Goal: Complete application form

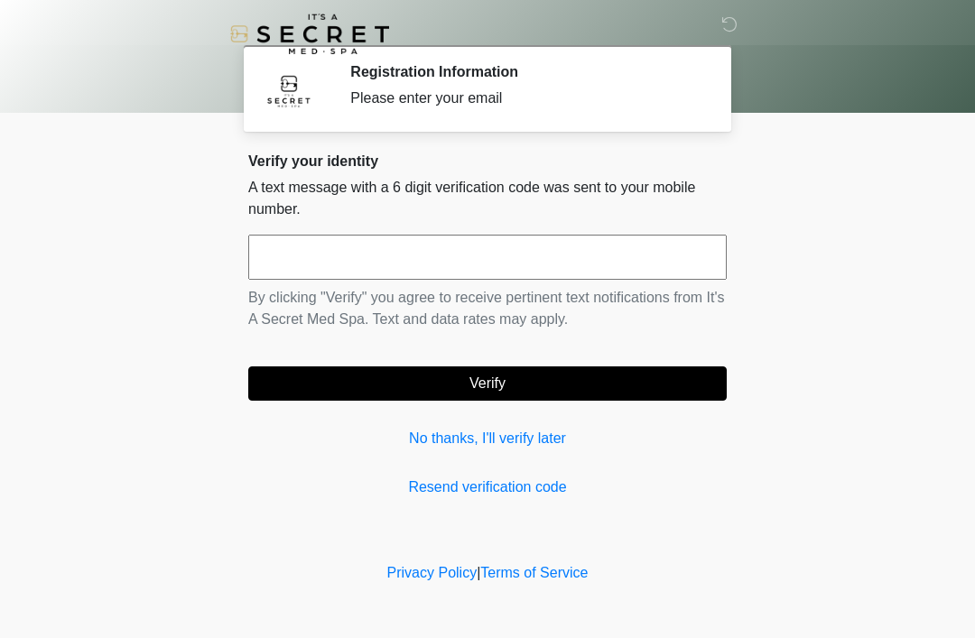
click at [441, 254] on input "text" at bounding box center [487, 257] width 479 height 45
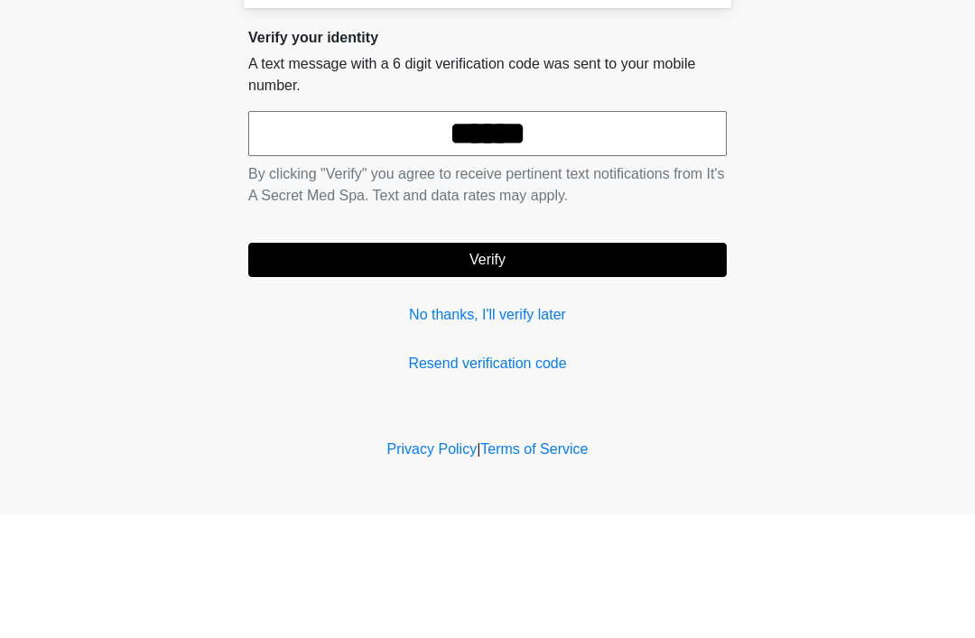
type input "******"
click at [550, 367] on button "Verify" at bounding box center [487, 384] width 479 height 34
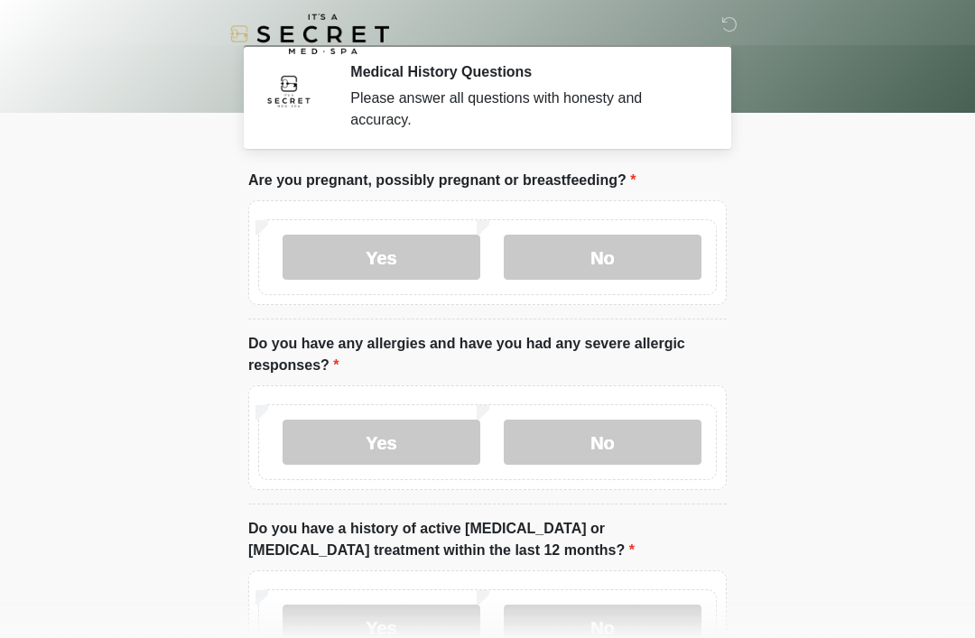
click at [628, 254] on label "No" at bounding box center [603, 257] width 198 height 45
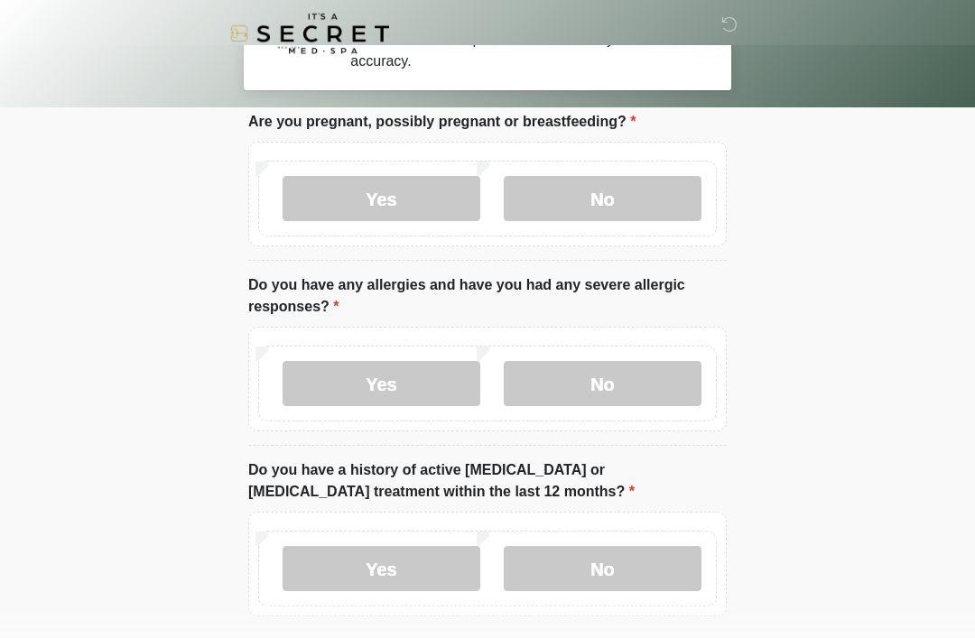
scroll to position [67, 0]
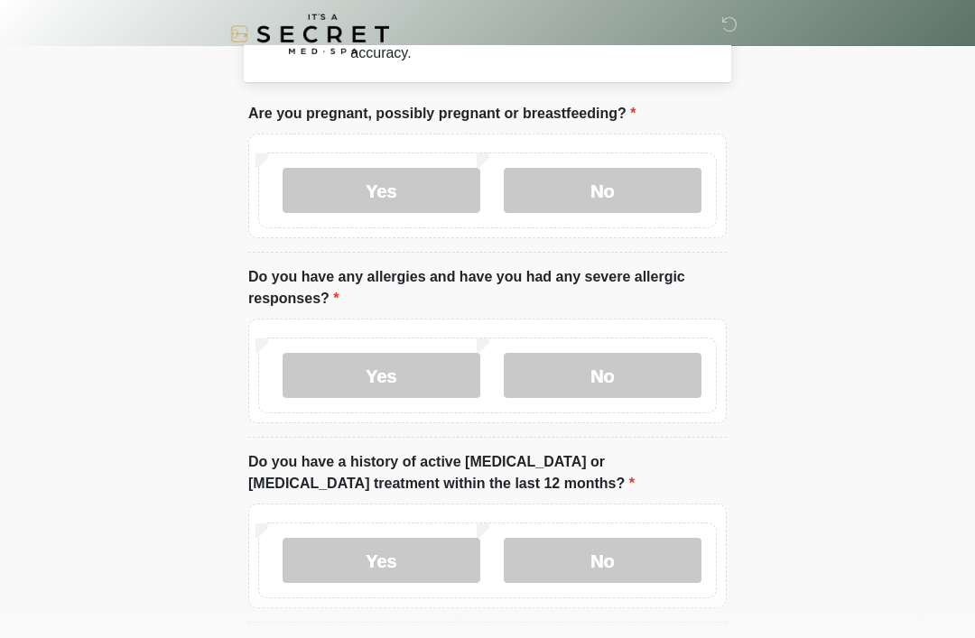
click at [618, 380] on label "No" at bounding box center [603, 375] width 198 height 45
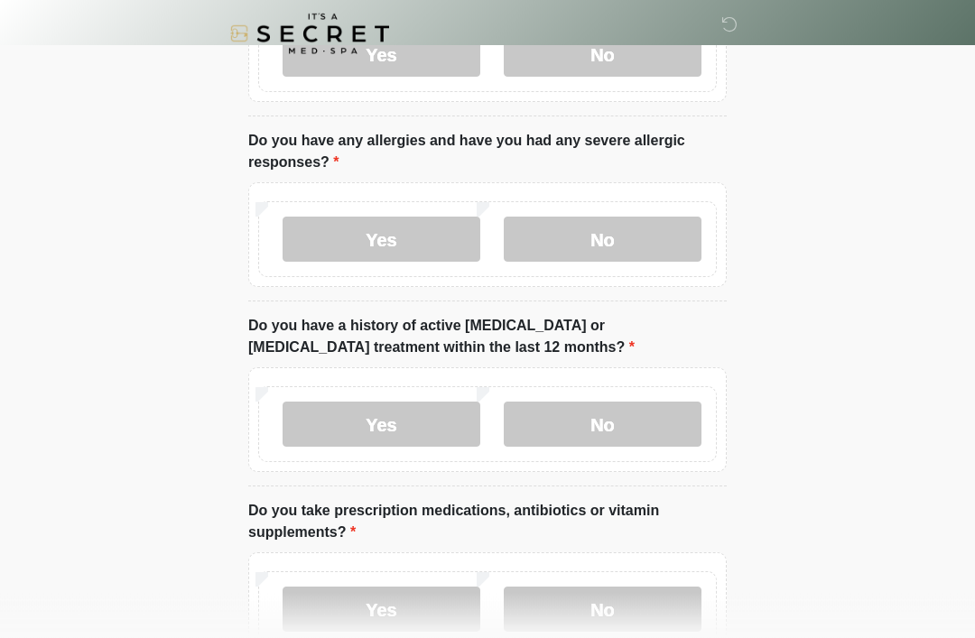
click at [656, 429] on label "No" at bounding box center [603, 425] width 198 height 45
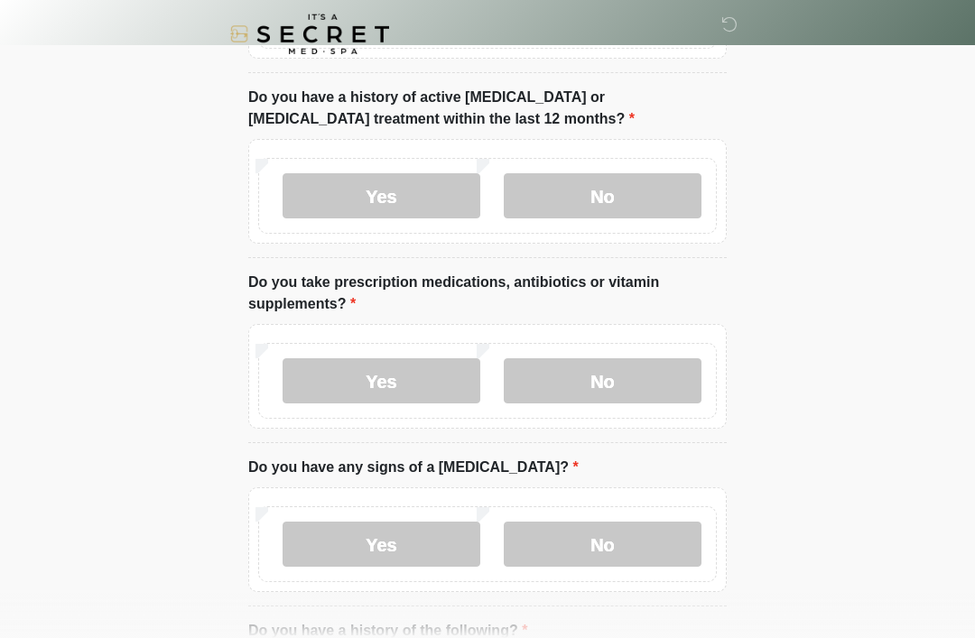
scroll to position [438, 0]
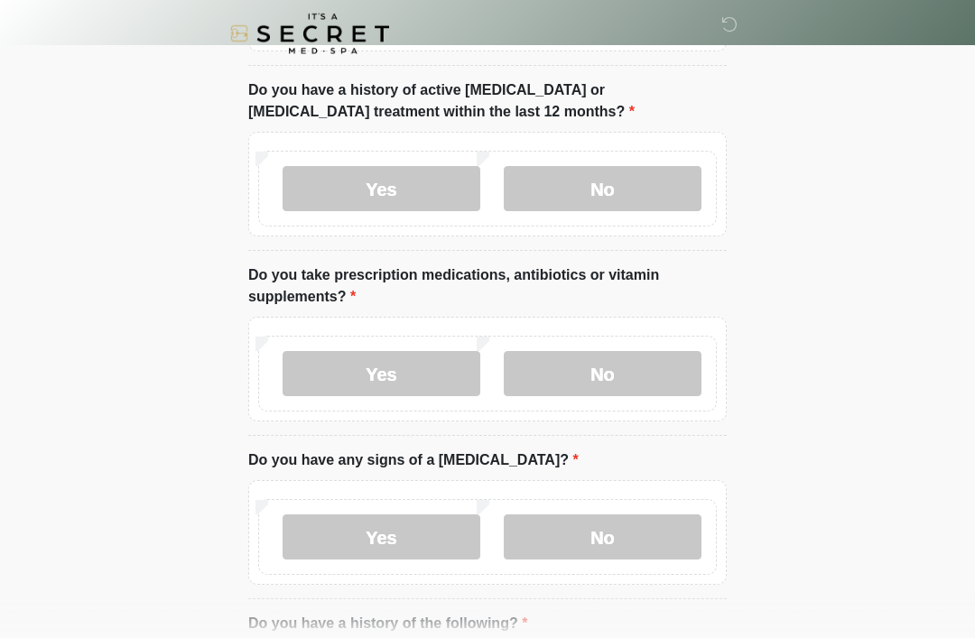
click at [399, 388] on label "Yes" at bounding box center [382, 374] width 198 height 45
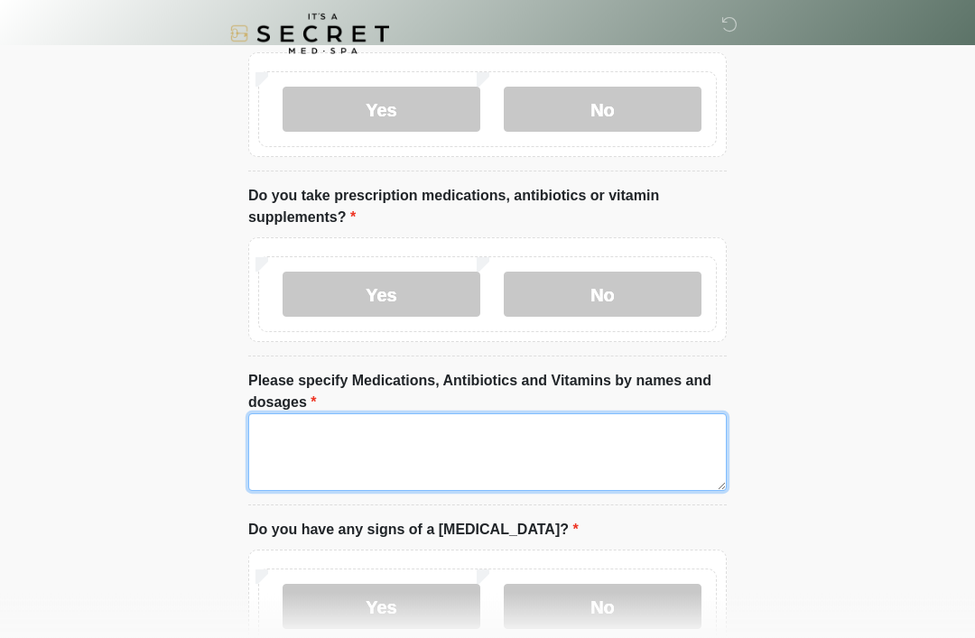
click at [500, 448] on textarea "Please specify Medications, Antibiotics and Vitamins by names and dosages" at bounding box center [487, 453] width 479 height 78
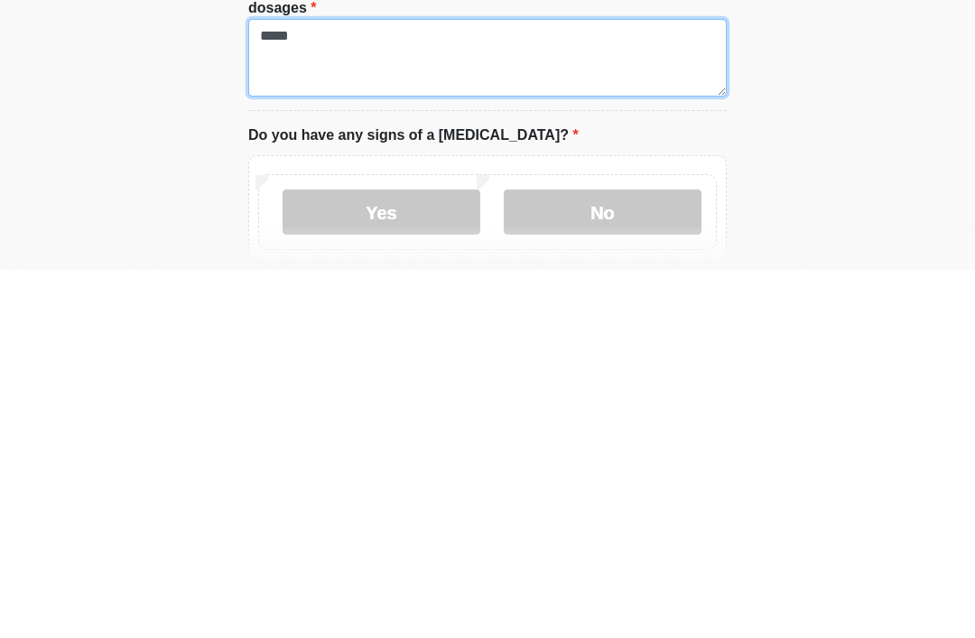
type textarea "*****"
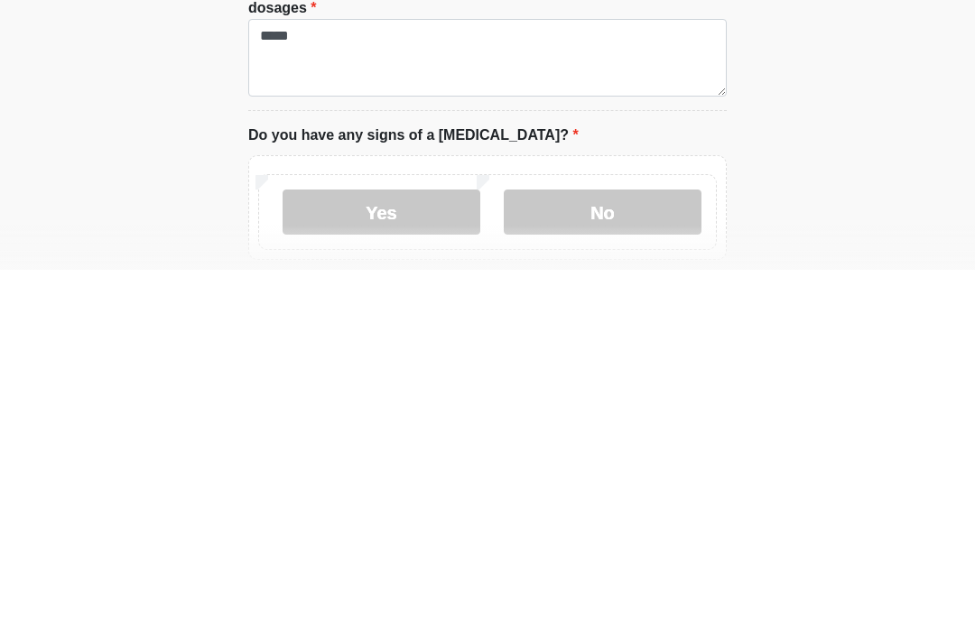
click at [607, 558] on label "No" at bounding box center [603, 580] width 198 height 45
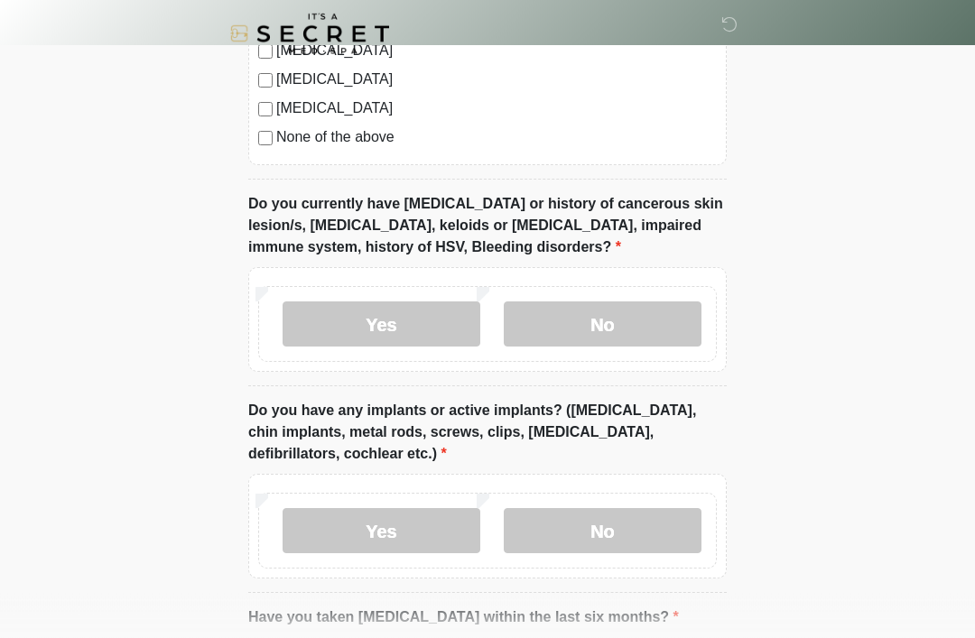
scroll to position [1467, 0]
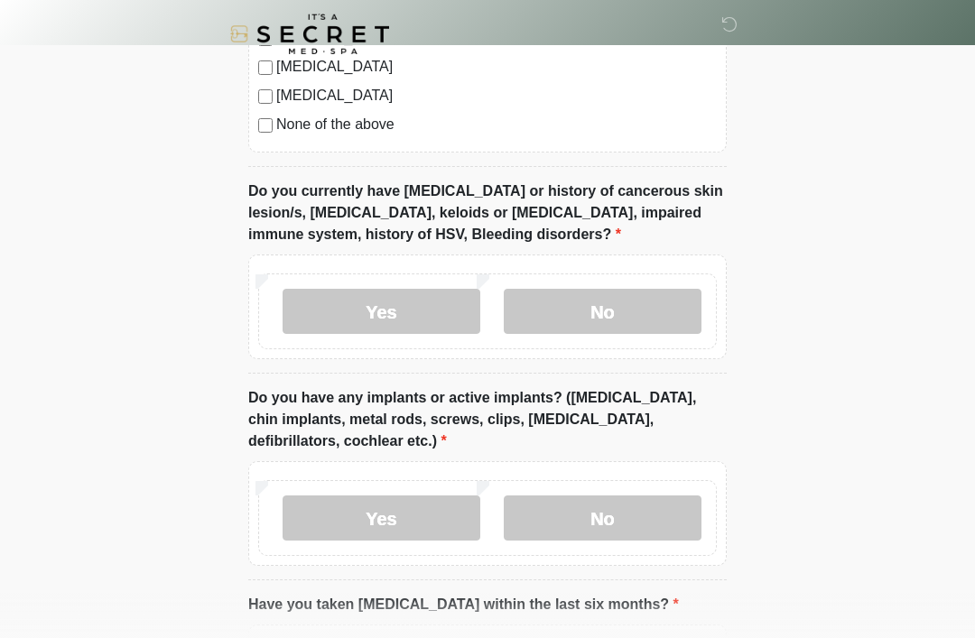
click at [642, 313] on label "No" at bounding box center [603, 311] width 198 height 45
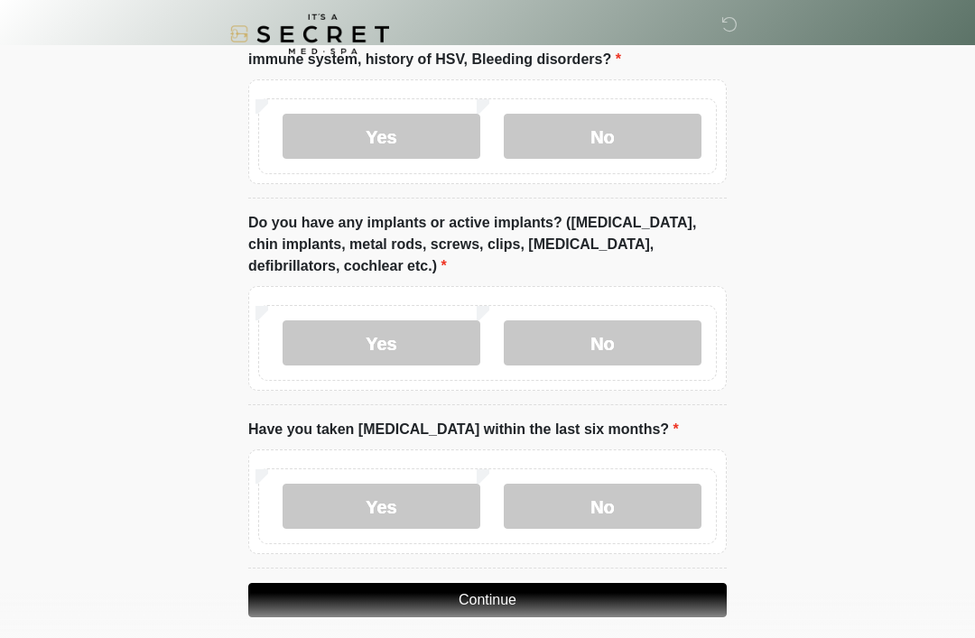
scroll to position [1657, 0]
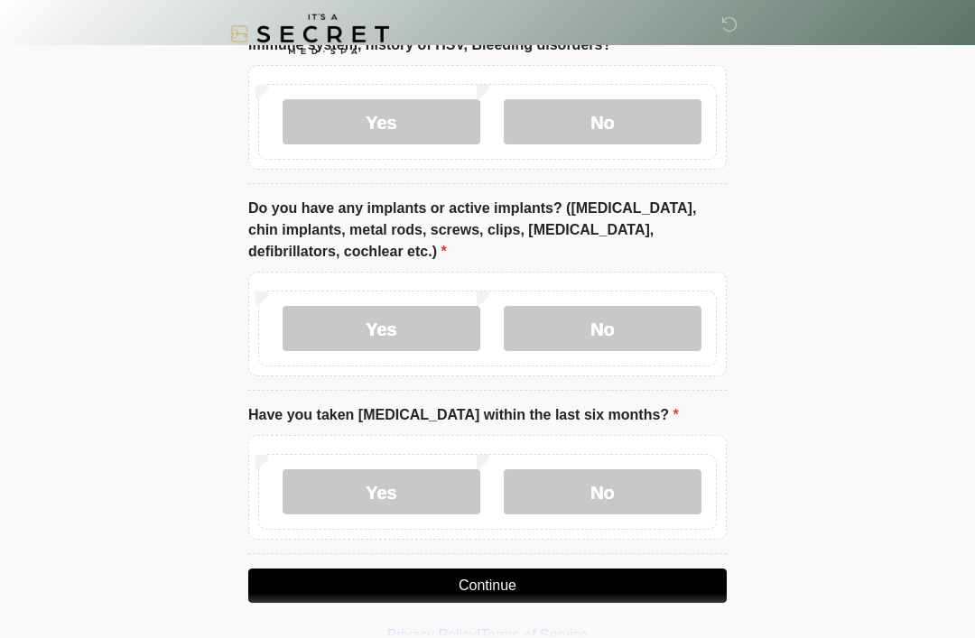
click at [438, 327] on label "Yes" at bounding box center [382, 328] width 198 height 45
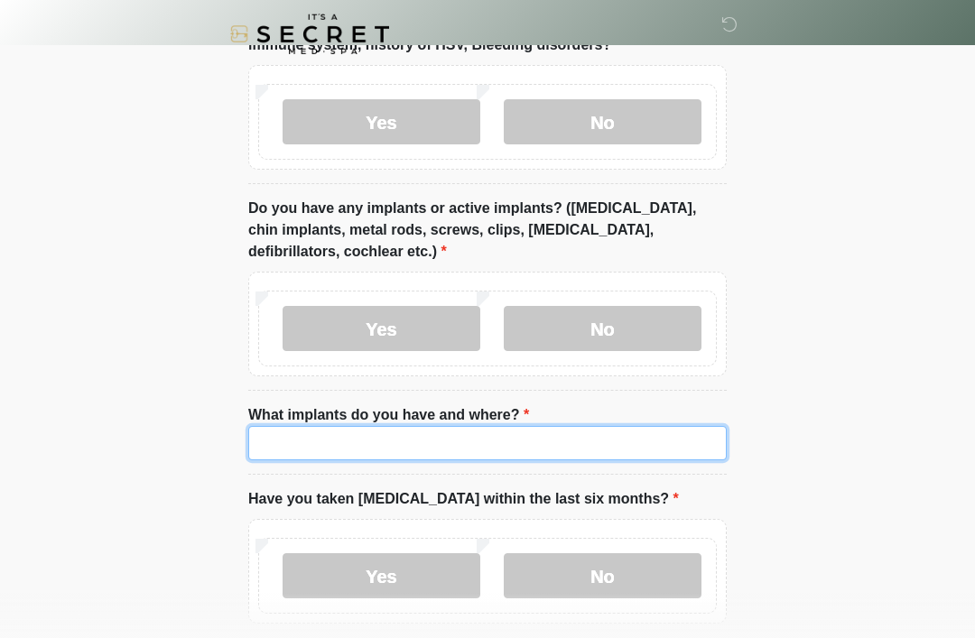
click at [494, 440] on input "What implants do you have and where?" at bounding box center [487, 443] width 479 height 34
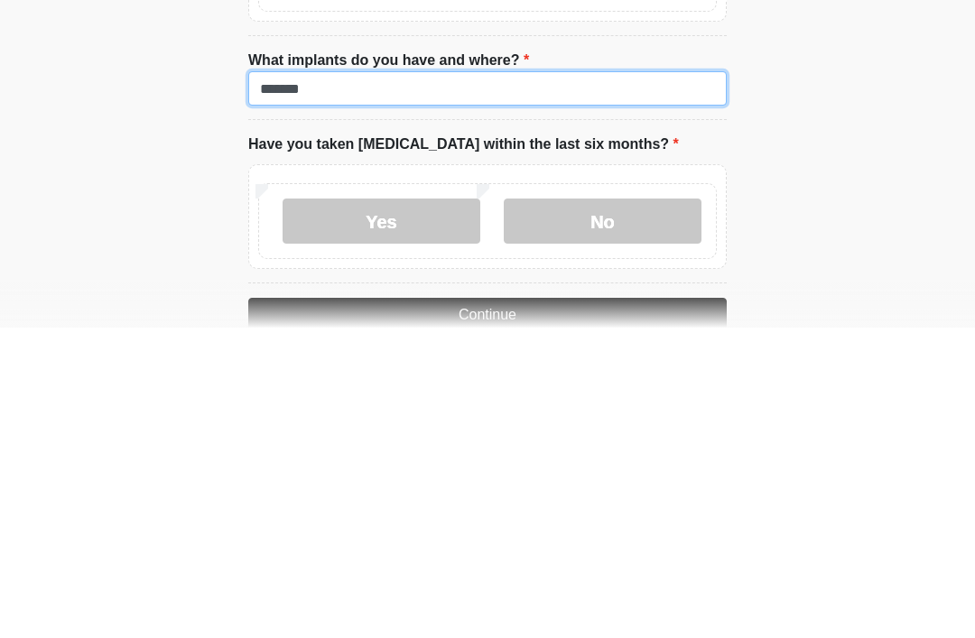
type input "*******"
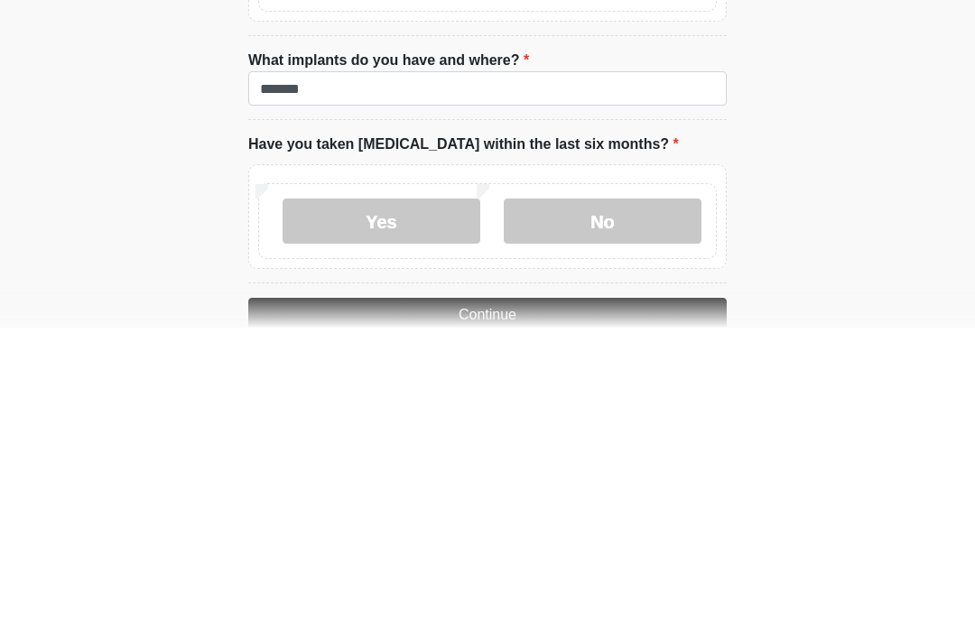
click at [658, 509] on label "No" at bounding box center [603, 531] width 198 height 45
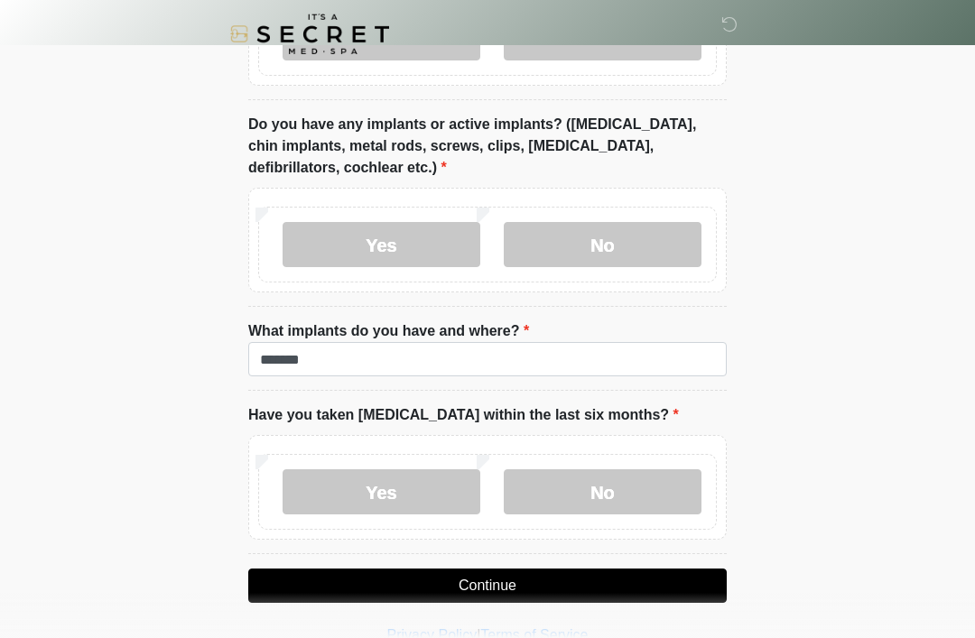
click at [643, 574] on button "Continue" at bounding box center [487, 586] width 479 height 34
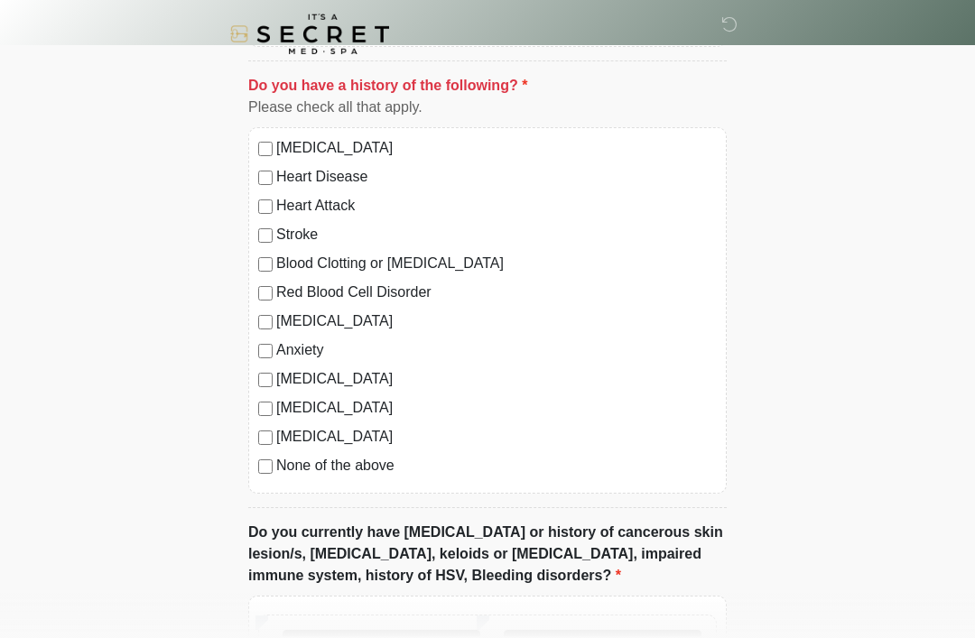
click at [345, 472] on label "None of the above" at bounding box center [496, 466] width 441 height 22
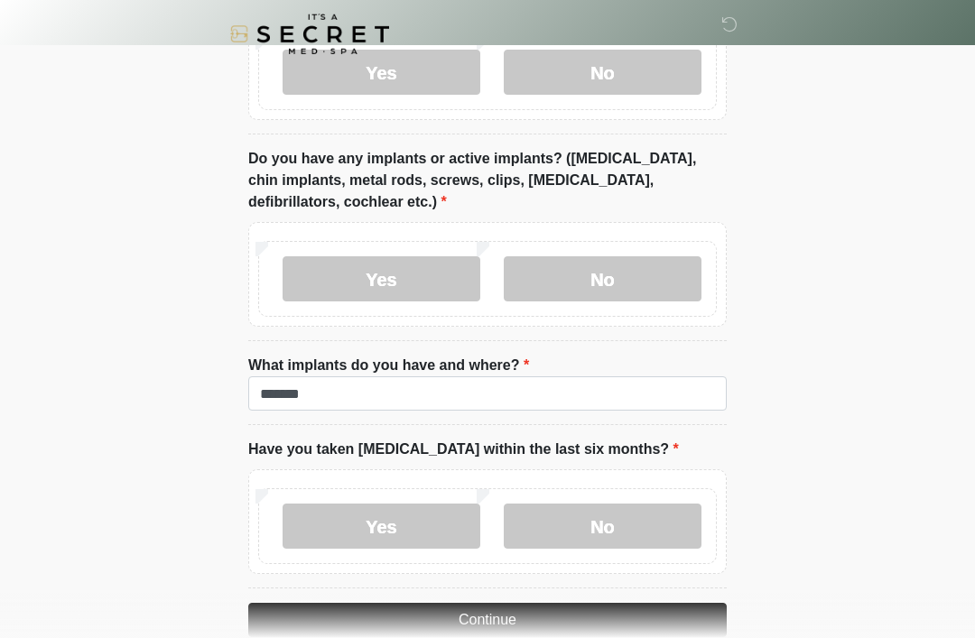
scroll to position [1741, 0]
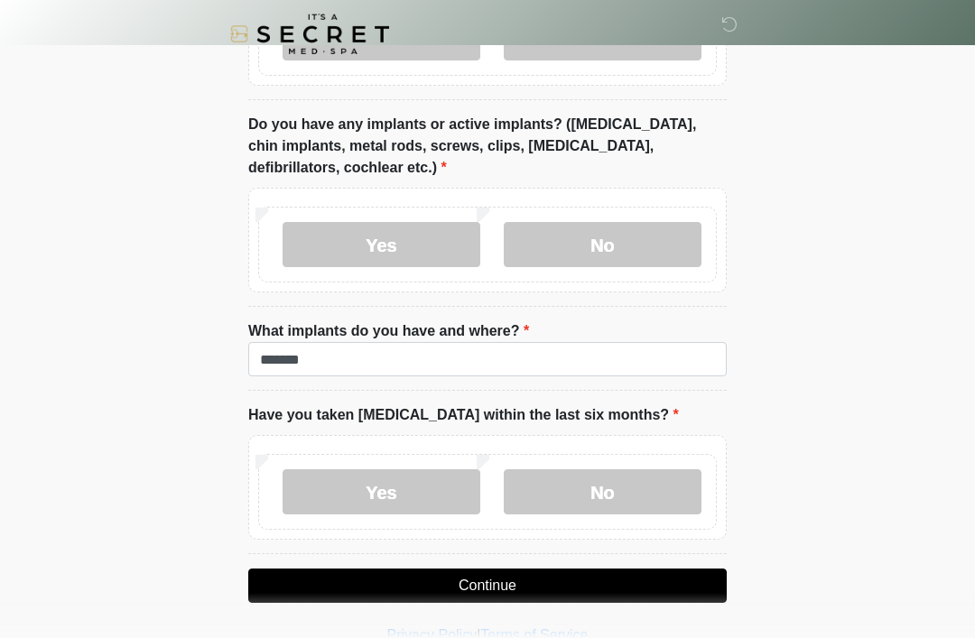
click at [544, 582] on button "Continue" at bounding box center [487, 586] width 479 height 34
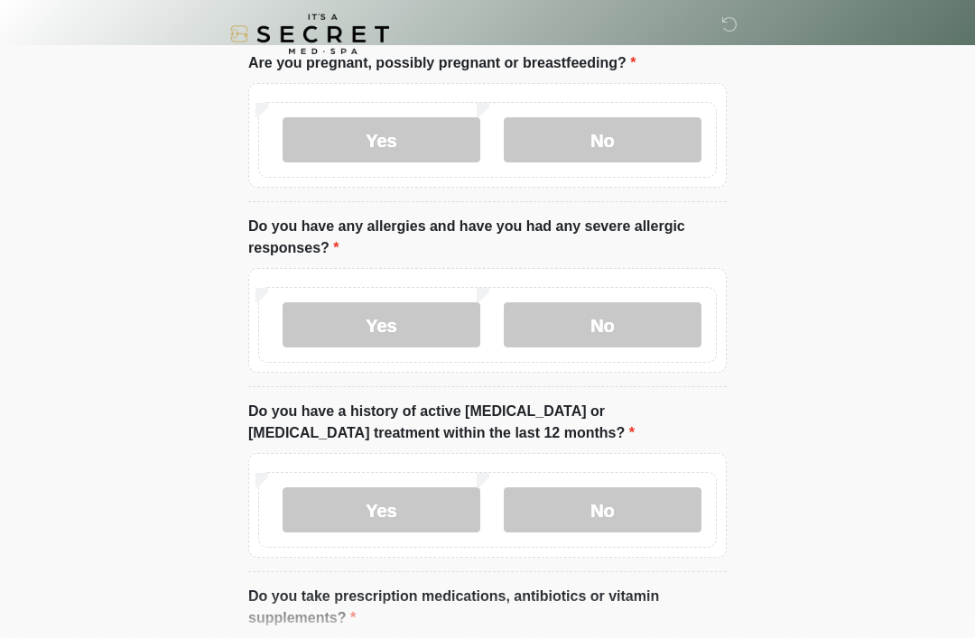
scroll to position [0, 0]
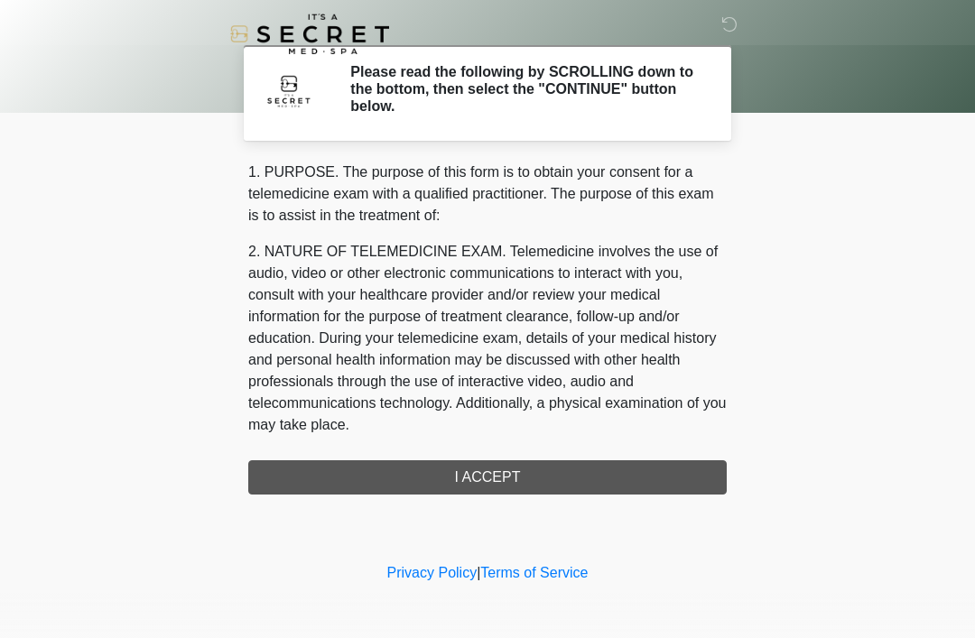
click at [663, 467] on div "1. PURPOSE. The purpose of this form is to obtain your consent for a telemedici…" at bounding box center [487, 328] width 479 height 333
click at [476, 472] on div "1. PURPOSE. The purpose of this form is to obtain your consent for a telemedici…" at bounding box center [487, 328] width 479 height 333
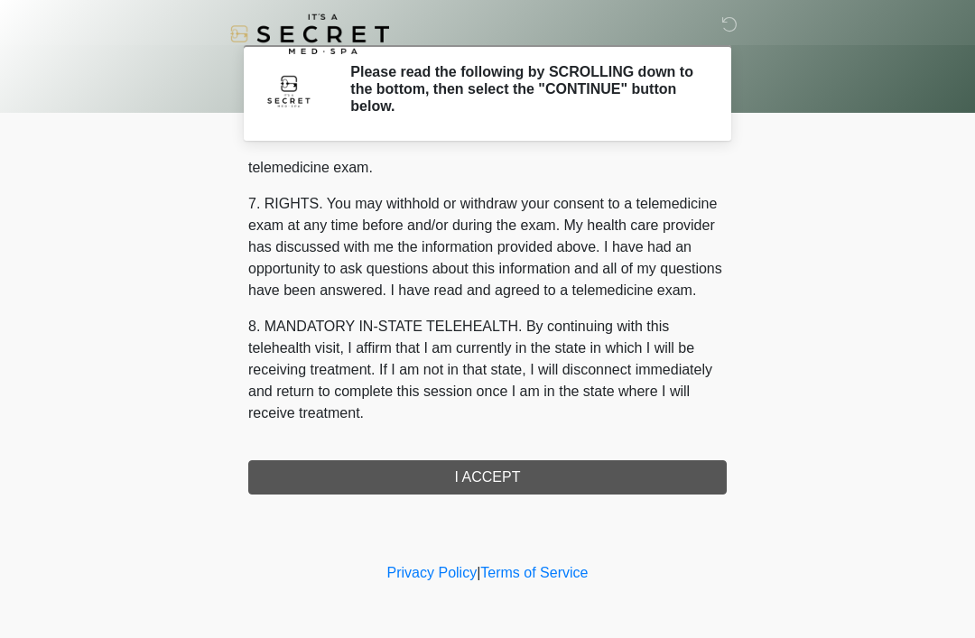
scroll to position [770, 0]
click at [466, 477] on button "I ACCEPT" at bounding box center [487, 478] width 479 height 34
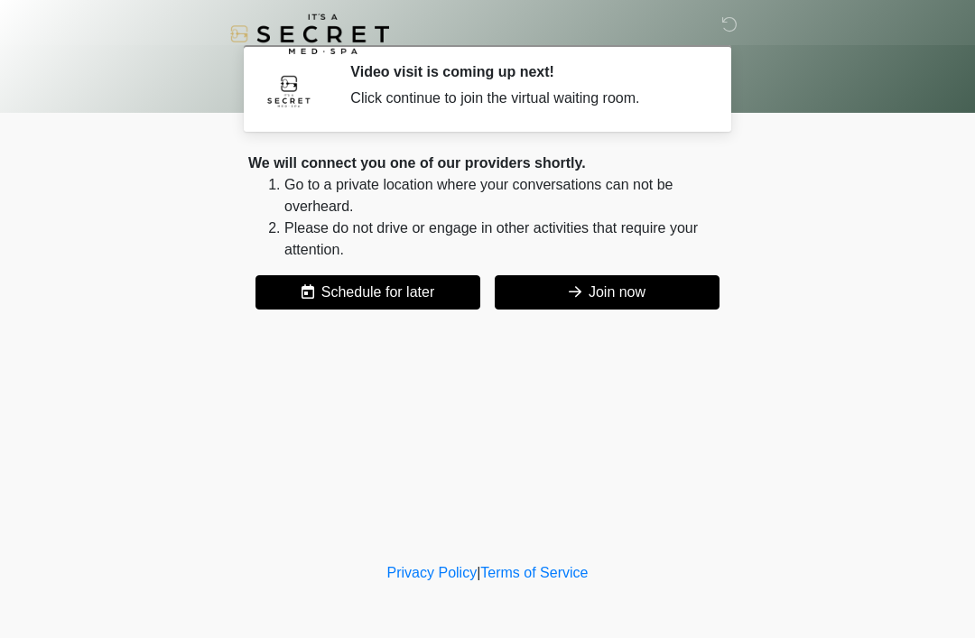
click at [636, 301] on button "Join now" at bounding box center [607, 292] width 225 height 34
